Goal: Navigation & Orientation: Find specific page/section

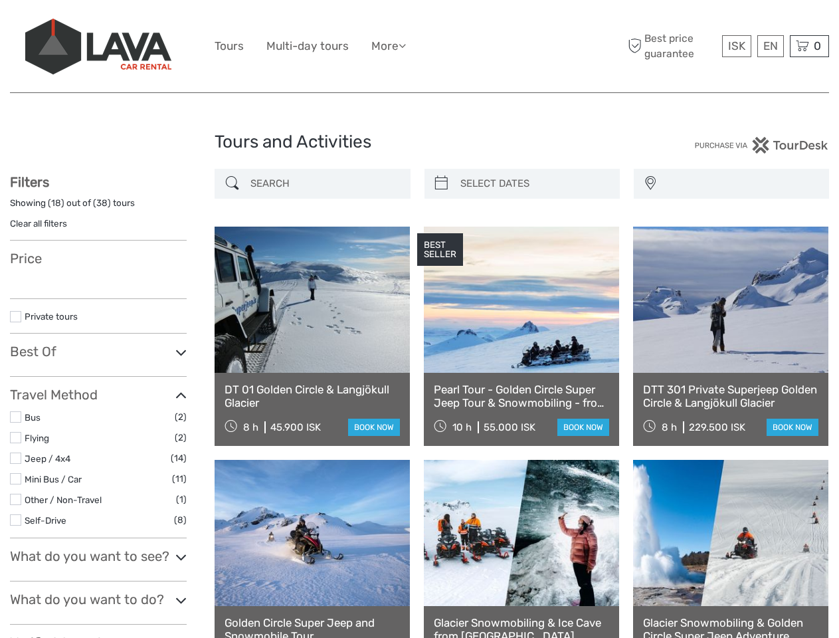
select select
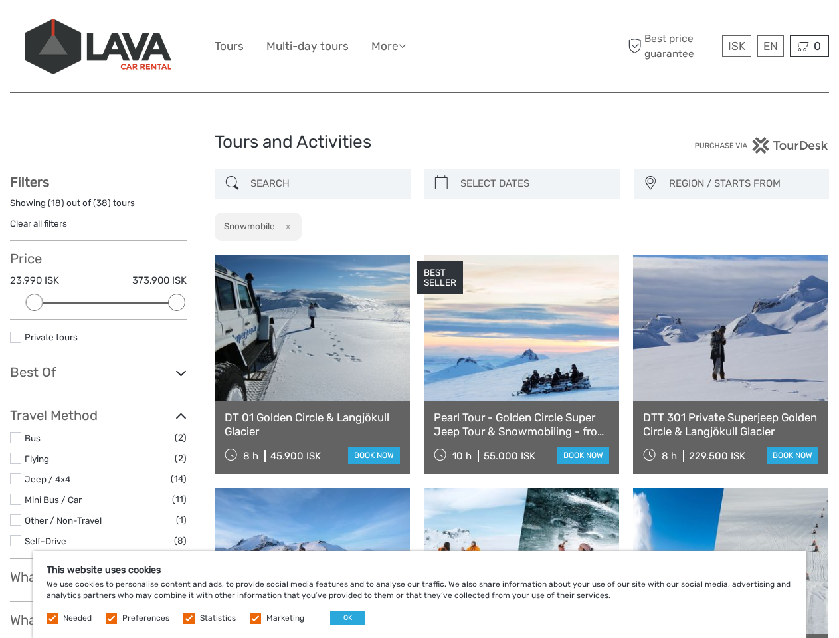
click at [419, 47] on ul "Tours Multi-day tours More Food & drink Travel Articles Back to [GEOGRAPHIC_DAT…" at bounding box center [320, 46] width 211 height 19
click at [390, 46] on link "More" at bounding box center [389, 46] width 35 height 19
click at [406, 45] on icon at bounding box center [402, 45] width 7 height 11
click at [736, 46] on span "ISK" at bounding box center [736, 45] width 17 height 13
click at [770, 46] on div "EN English Español Deutsch" at bounding box center [771, 46] width 27 height 22
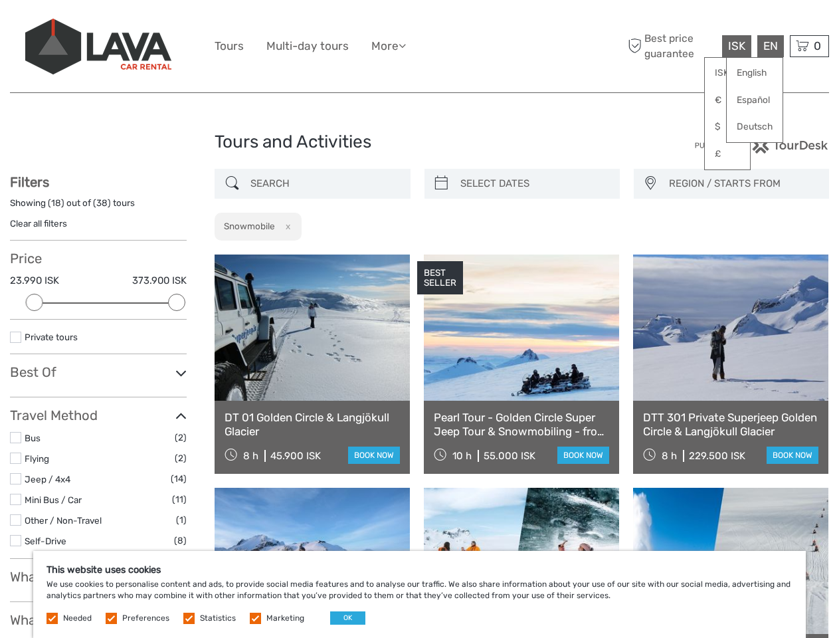
click at [810, 46] on div "0 Items Total 0 ISK Checkout The shopping cart is empty." at bounding box center [809, 46] width 39 height 22
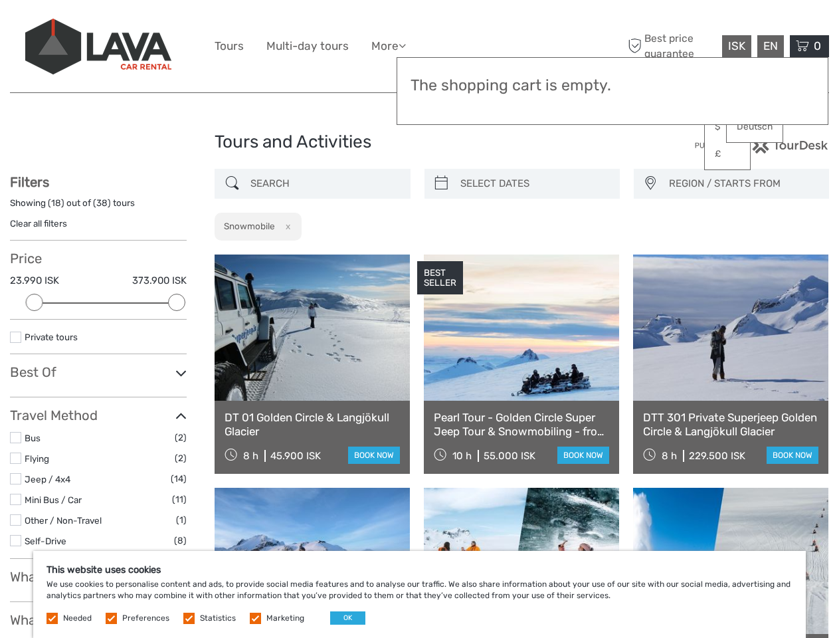
click at [35, 302] on div at bounding box center [34, 302] width 17 height 17
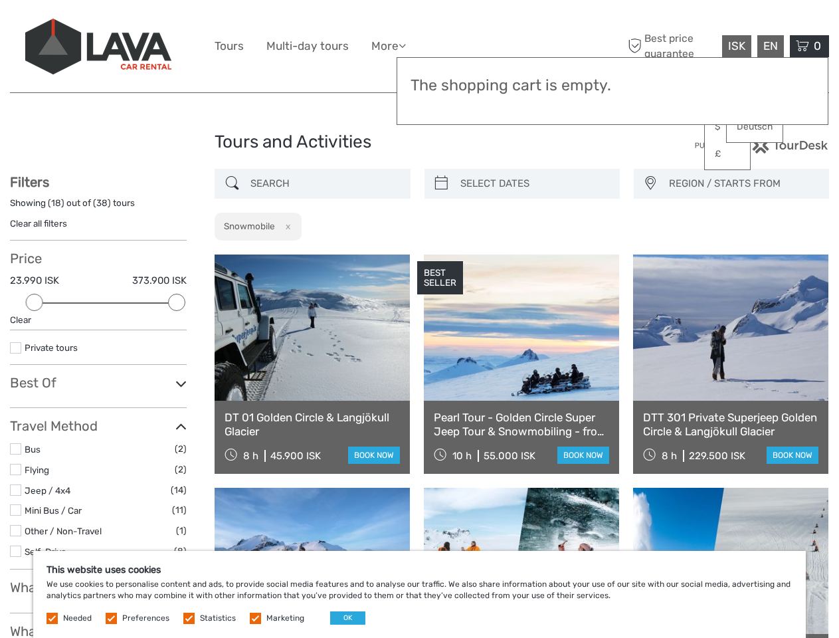
click at [177, 375] on icon at bounding box center [180, 384] width 11 height 18
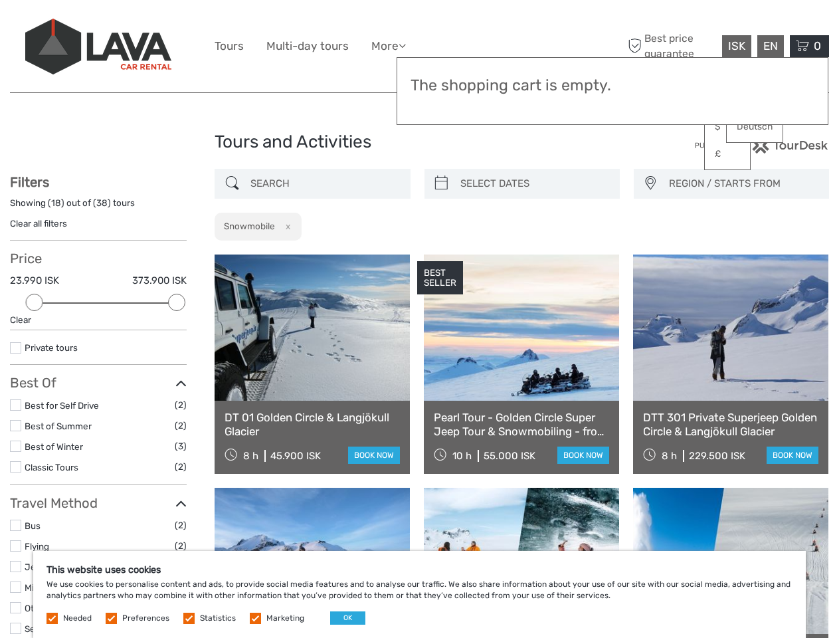
scroll to position [75, 0]
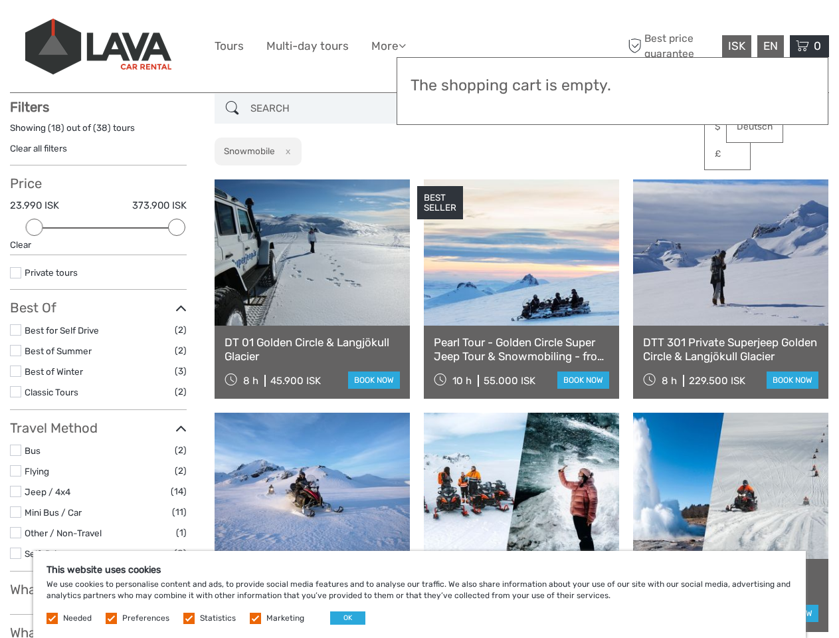
click at [441, 183] on link at bounding box center [521, 252] width 195 height 146
click at [534, 183] on link at bounding box center [521, 252] width 195 height 146
